Goal: Task Accomplishment & Management: Use online tool/utility

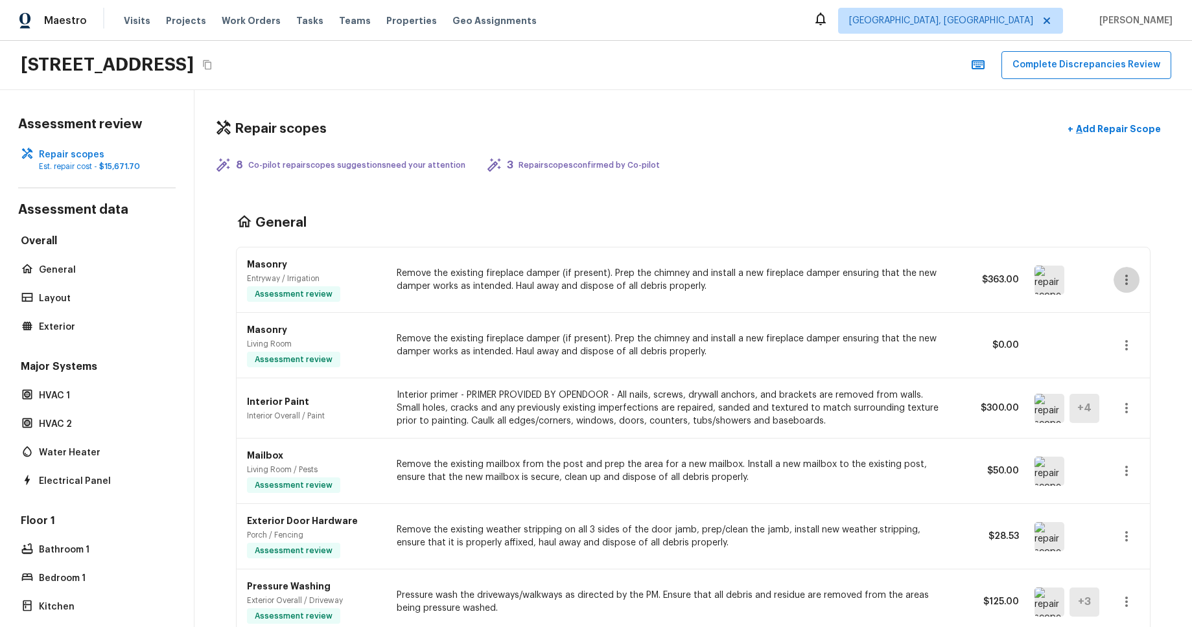
click at [1119, 280] on button "button" at bounding box center [1126, 280] width 26 height 26
click at [1135, 247] on div at bounding box center [596, 313] width 1192 height 627
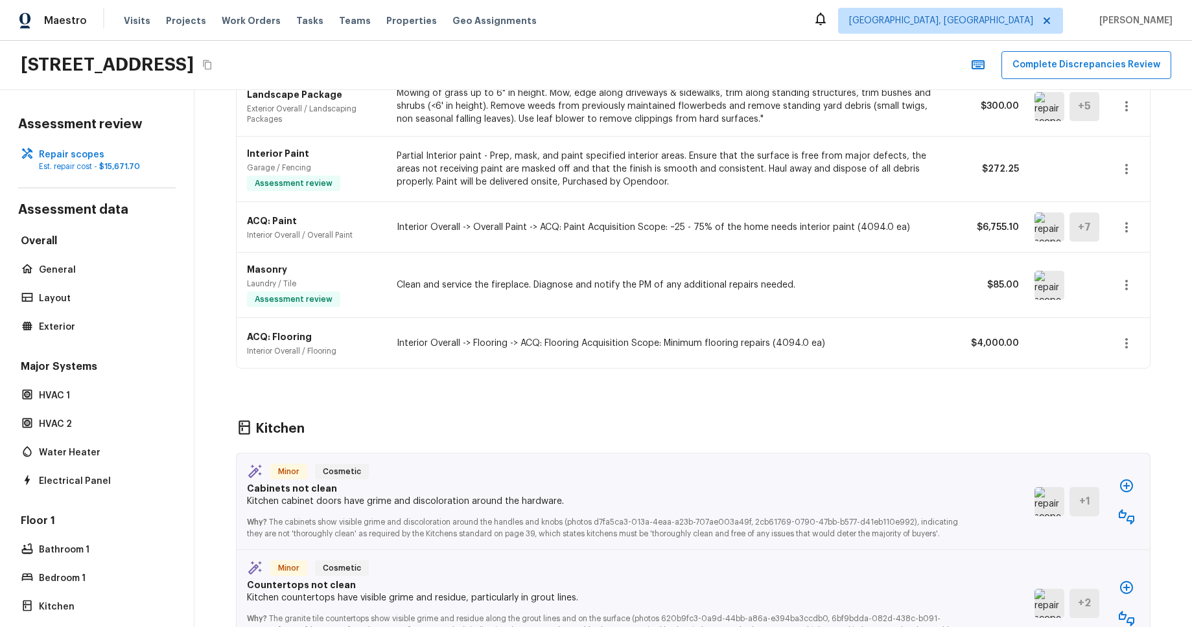
scroll to position [563, 0]
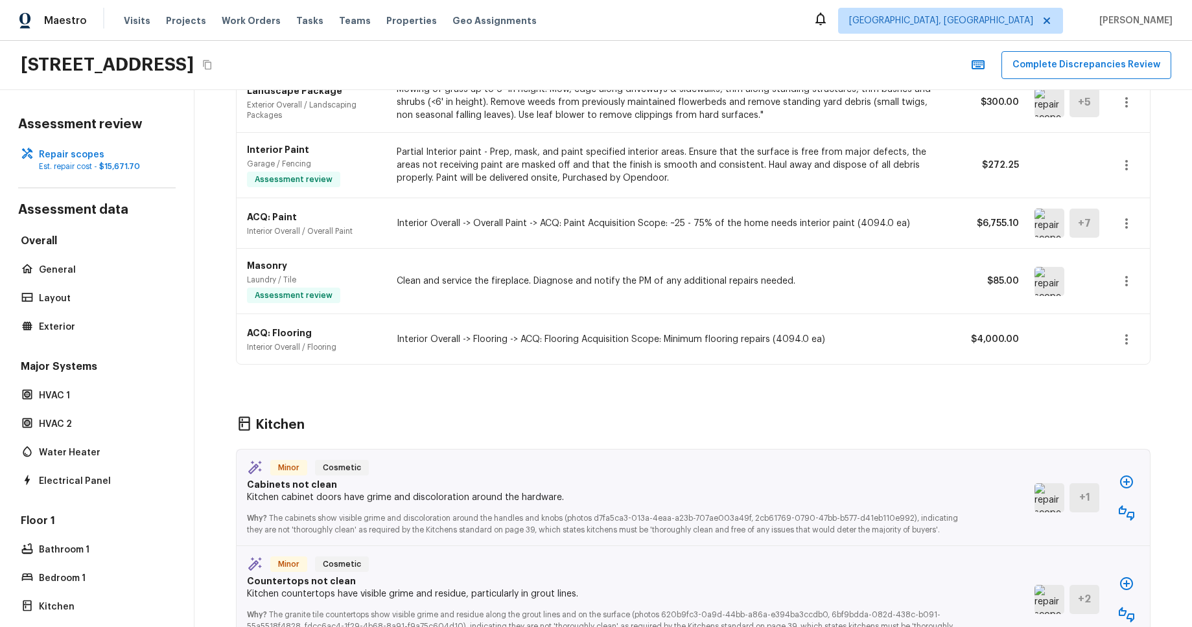
click at [1133, 331] on button "button" at bounding box center [1126, 340] width 26 height 26
click at [1136, 288] on div at bounding box center [596, 313] width 1192 height 627
click at [1130, 281] on icon "button" at bounding box center [1127, 282] width 16 height 16
click at [1176, 224] on div at bounding box center [596, 313] width 1192 height 627
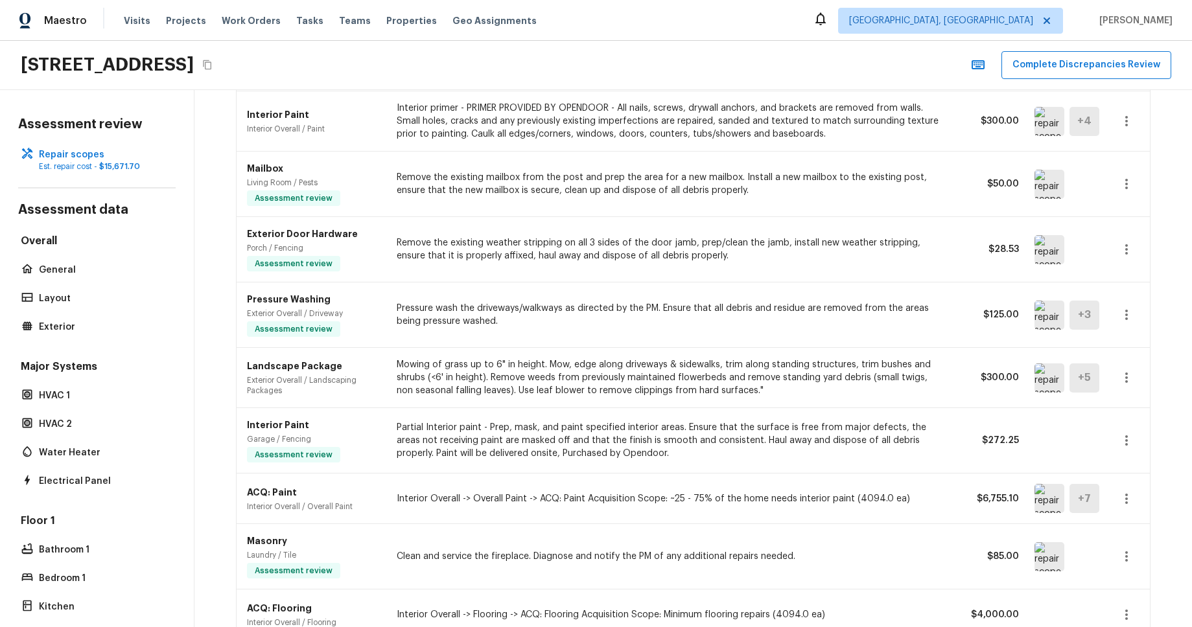
scroll to position [267, 0]
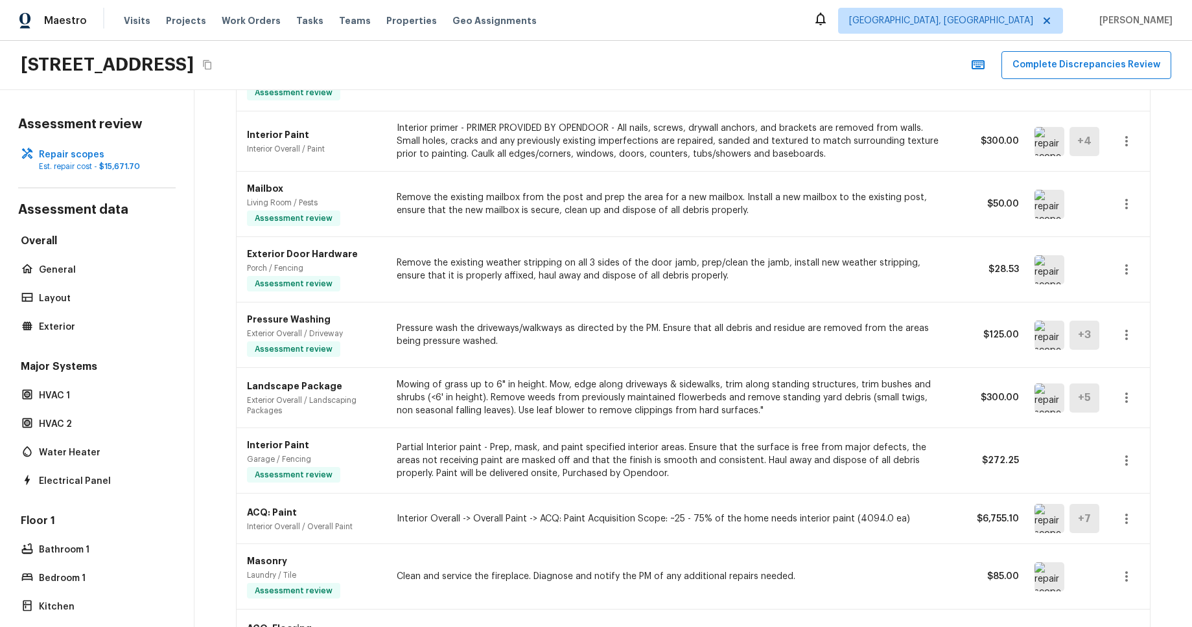
click at [1124, 324] on button "button" at bounding box center [1126, 335] width 26 height 26
click at [1172, 296] on div at bounding box center [596, 313] width 1192 height 627
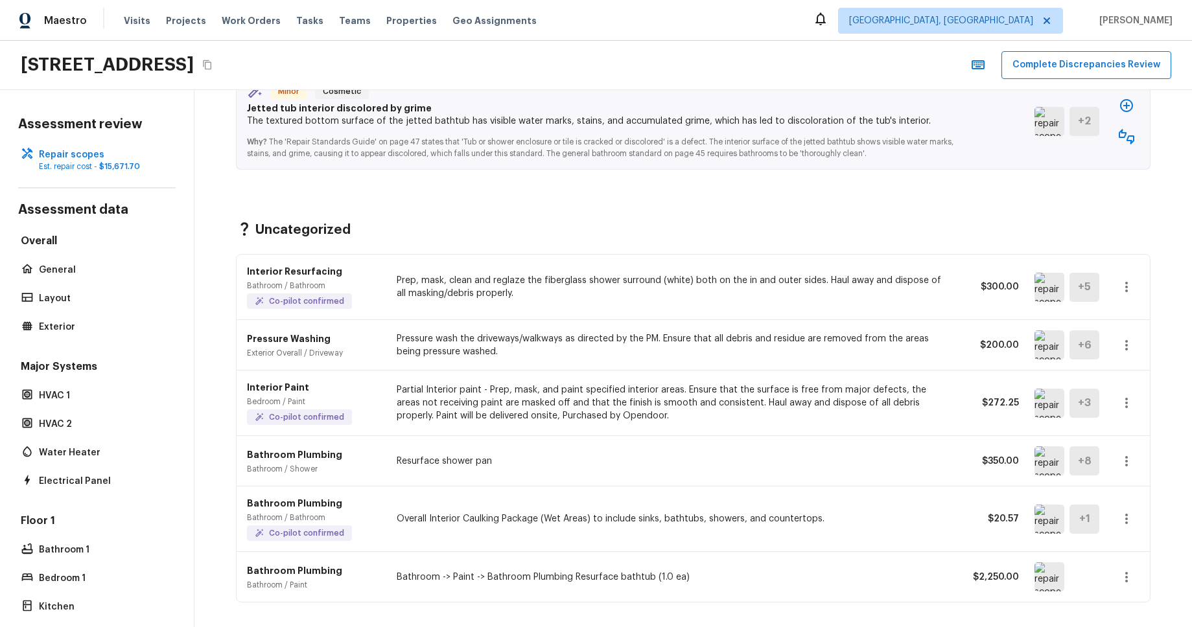
scroll to position [1950, 0]
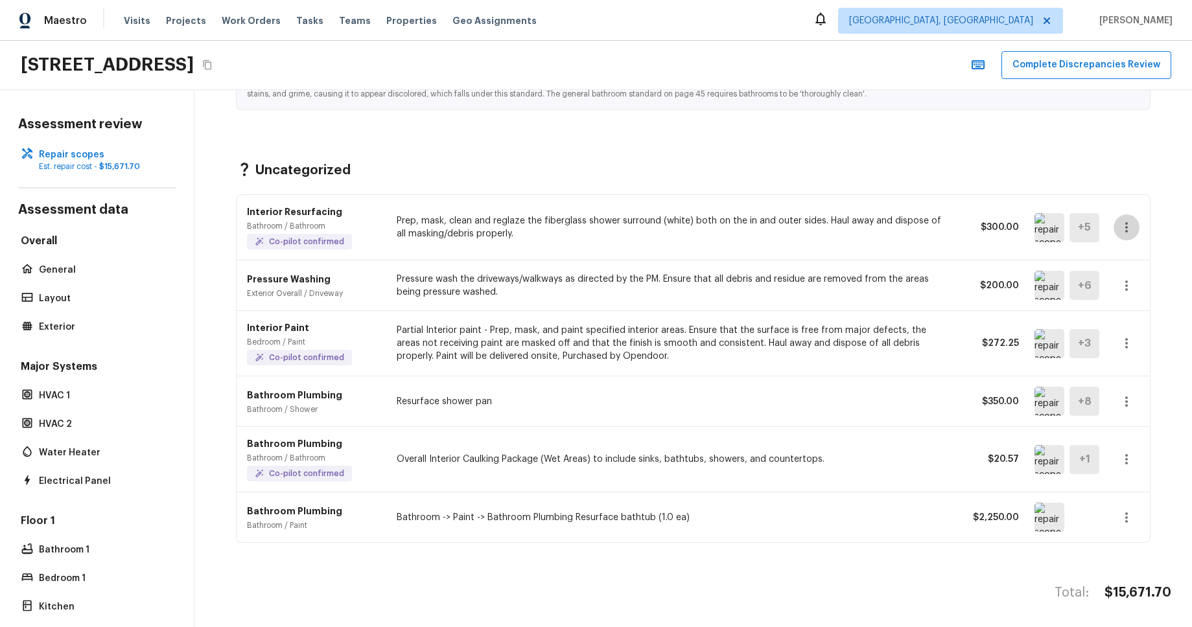
click at [1126, 231] on icon "button" at bounding box center [1126, 227] width 3 height 10
click at [1168, 217] on div at bounding box center [596, 313] width 1192 height 627
click at [1127, 292] on icon "button" at bounding box center [1127, 286] width 16 height 16
click at [1175, 270] on div at bounding box center [596, 313] width 1192 height 627
click at [1123, 347] on icon "button" at bounding box center [1127, 344] width 16 height 16
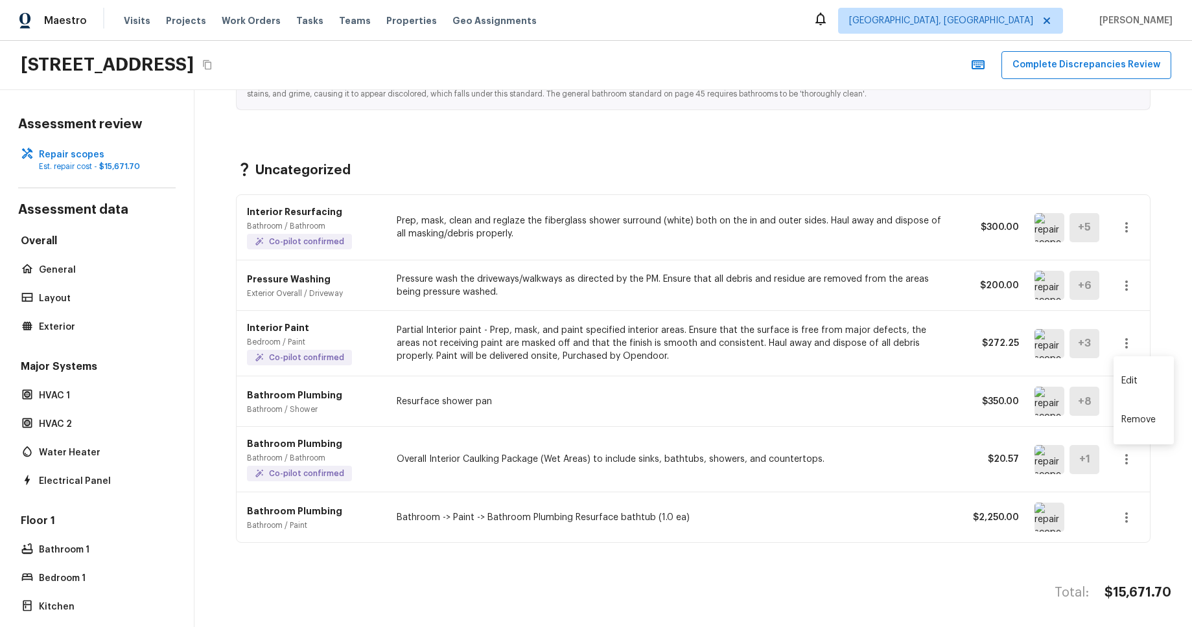
click at [1169, 302] on div at bounding box center [596, 313] width 1192 height 627
click at [1119, 431] on div "Bathroom Plumbing Bathroom / Bathroom Co-pilot confirmed Overall Interior Caulk…" at bounding box center [693, 459] width 913 height 65
click at [1134, 397] on button "button" at bounding box center [1126, 402] width 26 height 26
click at [1173, 370] on div at bounding box center [596, 313] width 1192 height 627
click at [1127, 228] on icon "button" at bounding box center [1126, 227] width 3 height 10
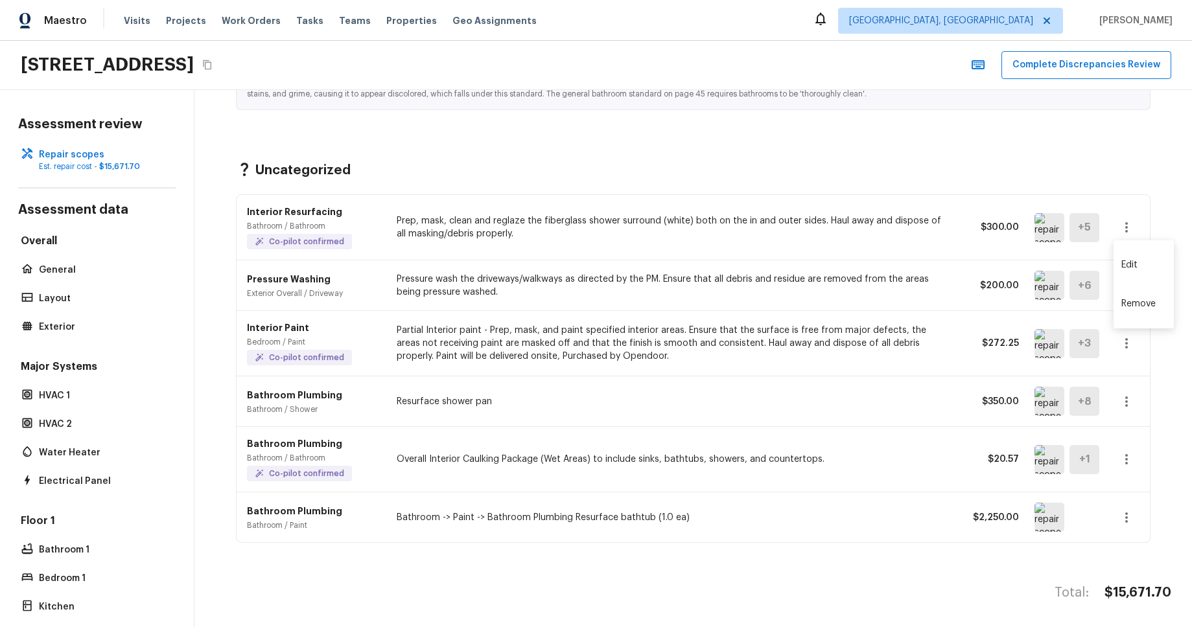
click at [1156, 207] on div at bounding box center [596, 313] width 1192 height 627
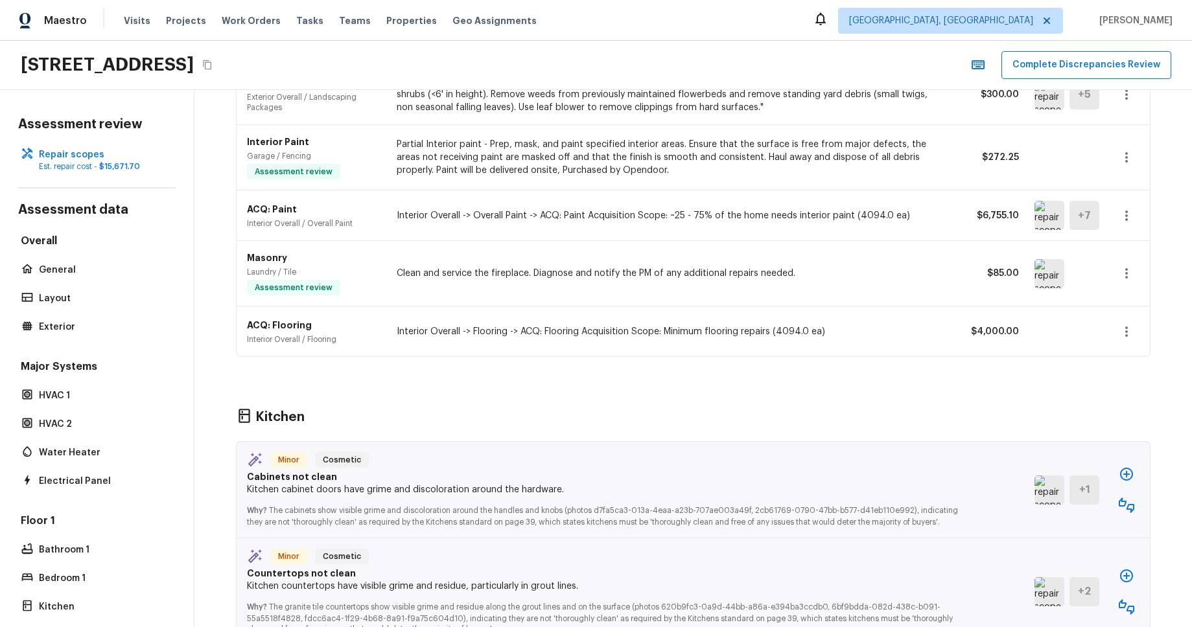
scroll to position [535, 0]
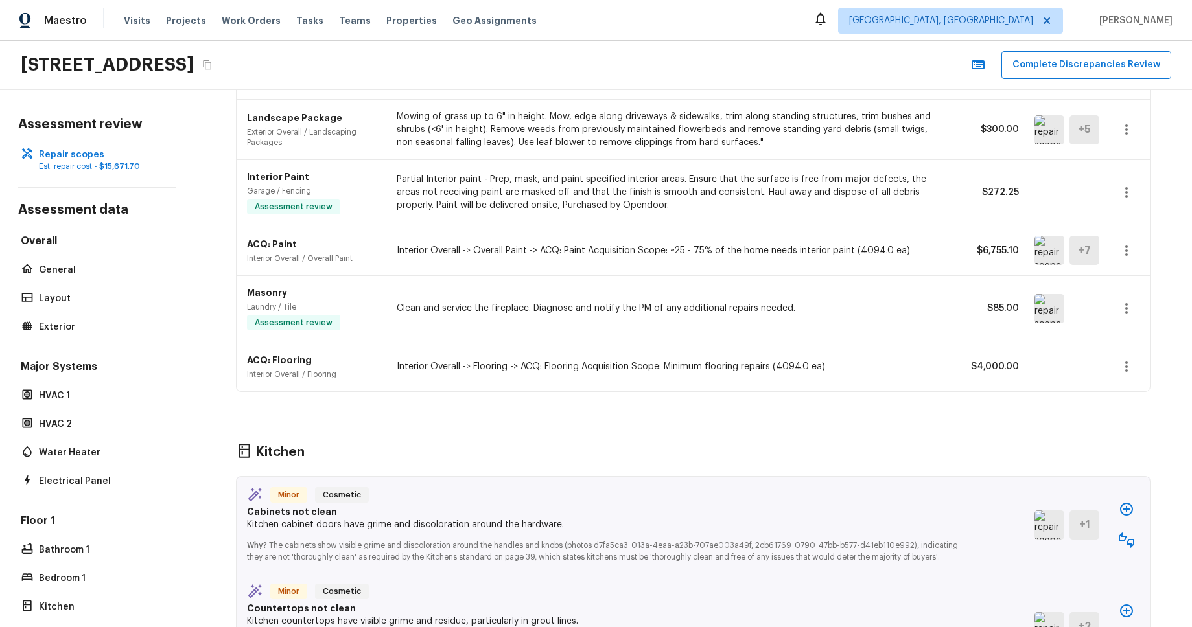
click at [1128, 248] on icon "button" at bounding box center [1127, 251] width 16 height 16
click at [1126, 192] on div at bounding box center [596, 313] width 1192 height 627
click at [1126, 192] on icon "button" at bounding box center [1126, 192] width 3 height 10
click at [1125, 135] on div at bounding box center [596, 313] width 1192 height 627
click at [1127, 131] on icon "button" at bounding box center [1127, 130] width 16 height 16
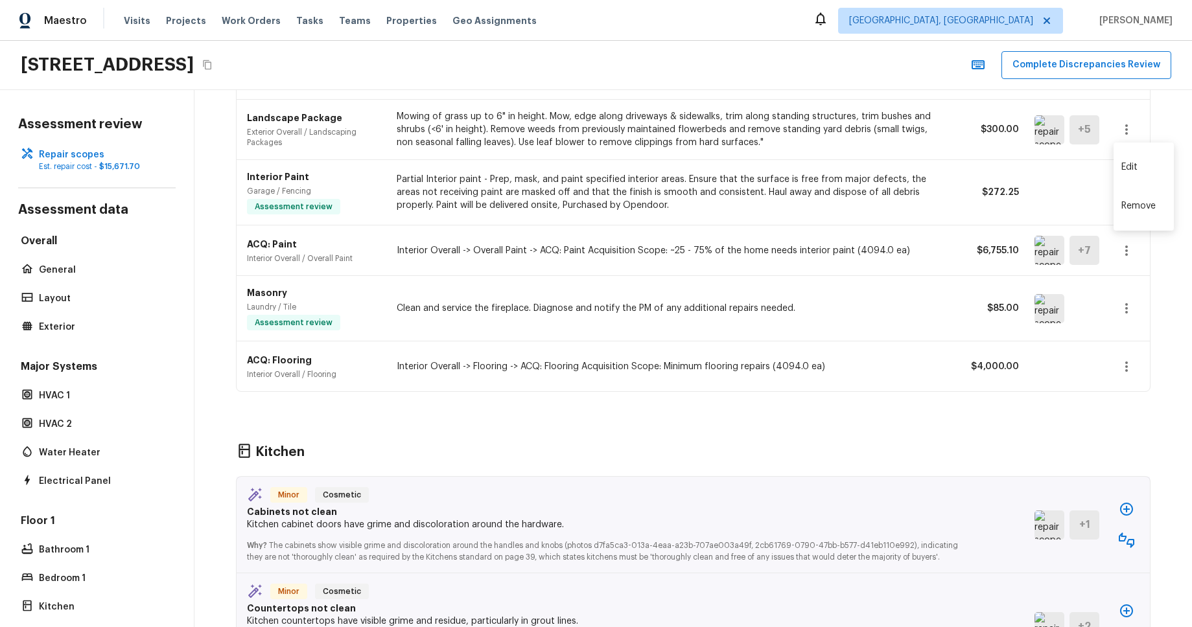
click at [1128, 131] on div at bounding box center [596, 313] width 1192 height 627
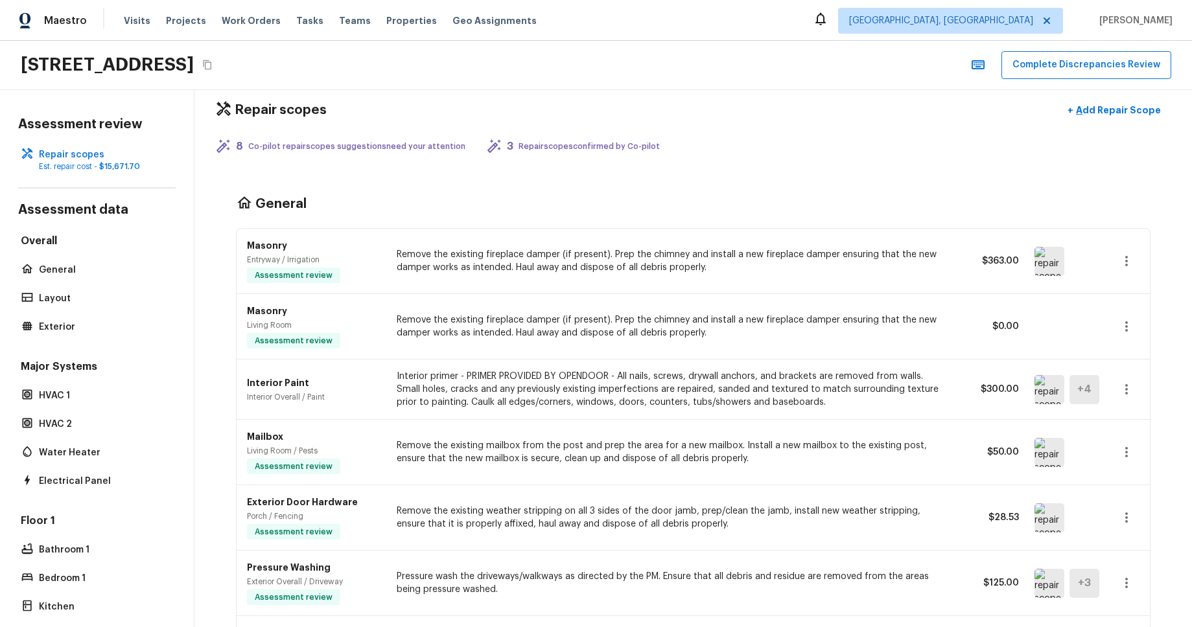
scroll to position [0, 0]
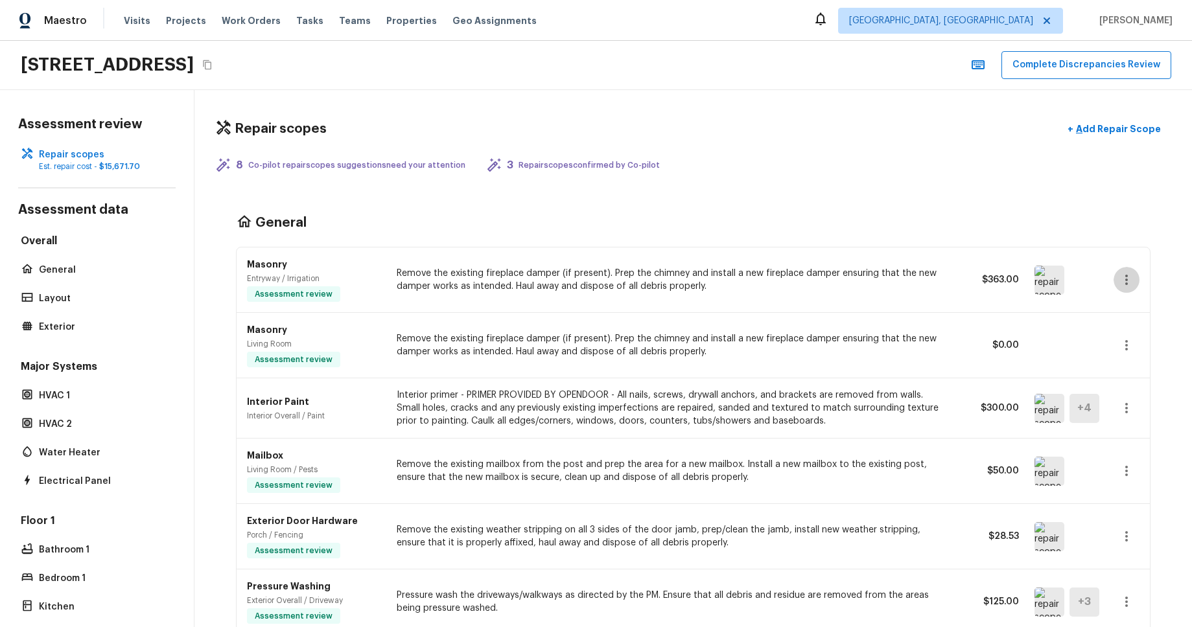
click at [1129, 281] on icon "button" at bounding box center [1127, 280] width 16 height 16
click at [1165, 252] on div at bounding box center [596, 313] width 1192 height 627
click at [1130, 342] on icon "button" at bounding box center [1127, 346] width 16 height 16
click at [1165, 306] on div at bounding box center [596, 313] width 1192 height 627
